Goal: Task Accomplishment & Management: Use online tool/utility

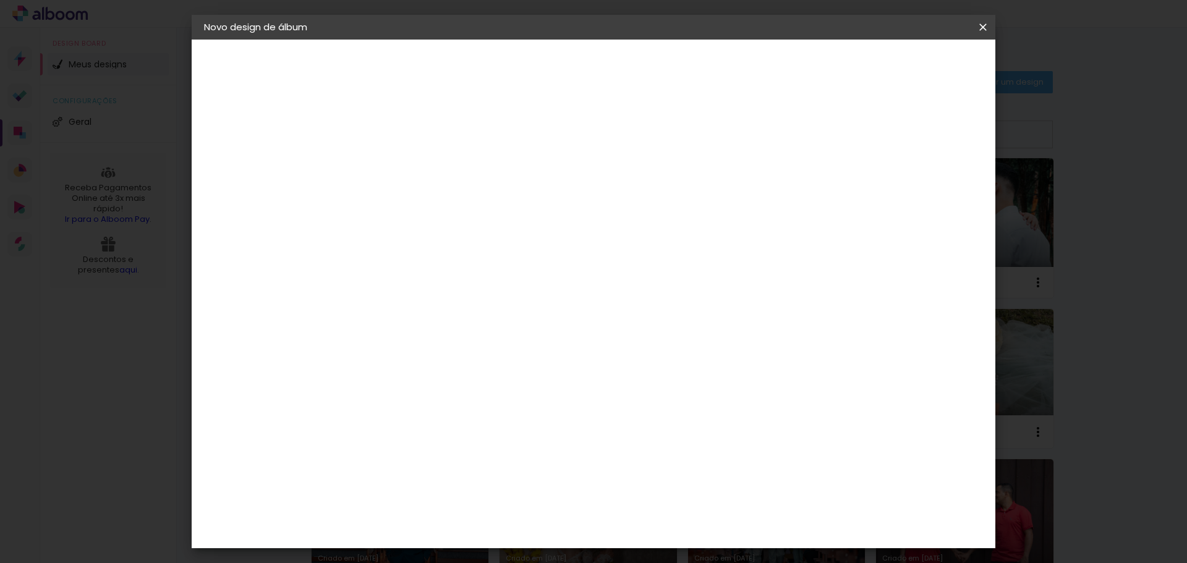
click at [982, 23] on iron-icon at bounding box center [982, 27] width 15 height 12
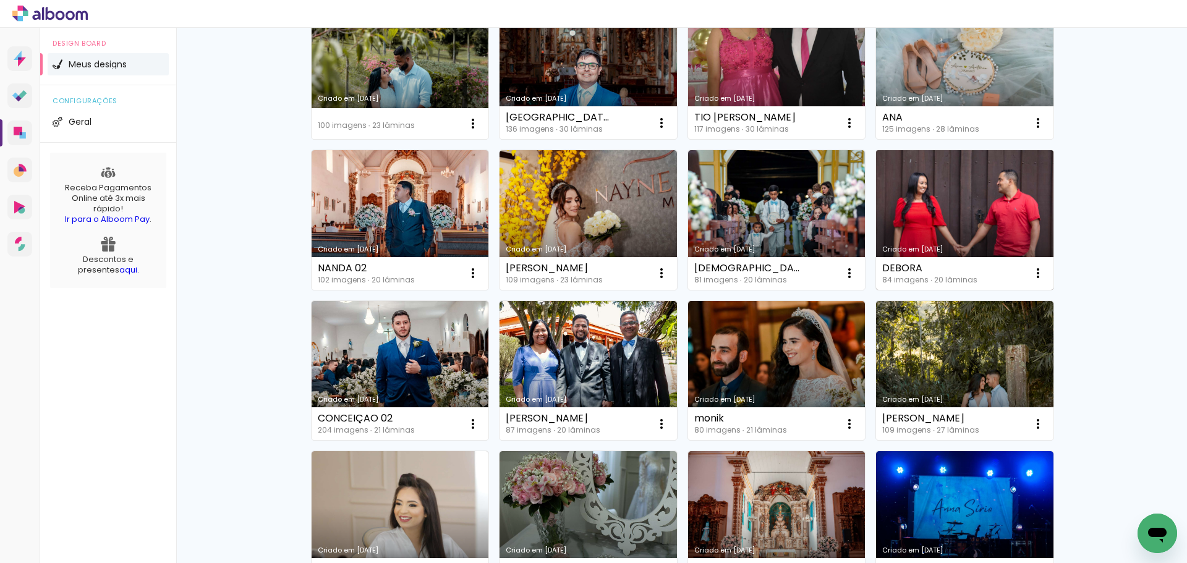
scroll to position [371, 0]
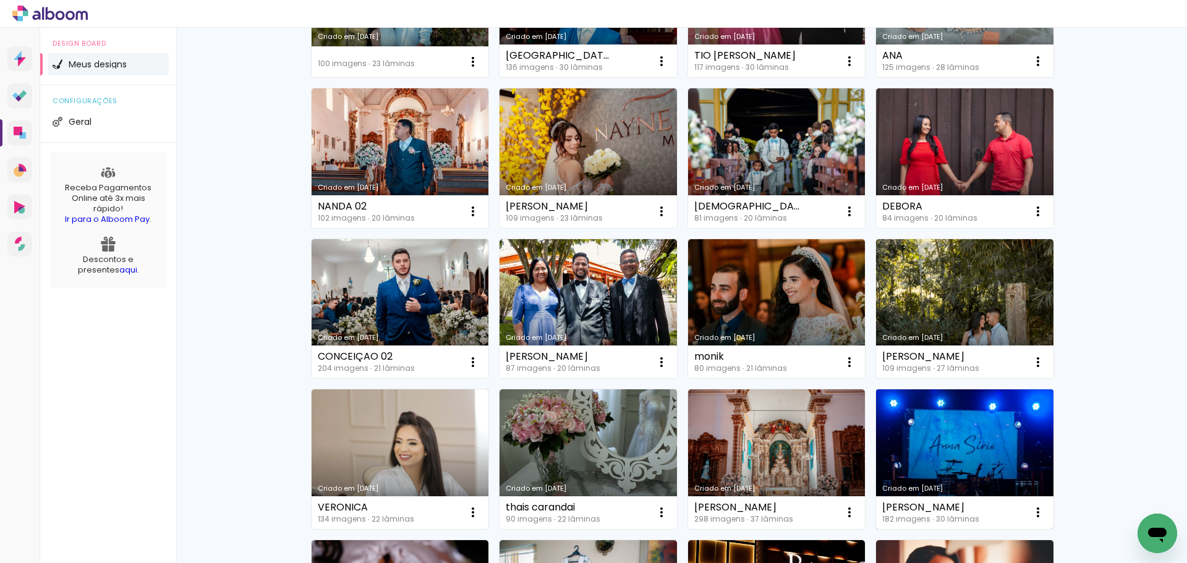
click at [977, 444] on link "Criado em [DATE]" at bounding box center [964, 459] width 177 height 140
